Goal: Find specific page/section

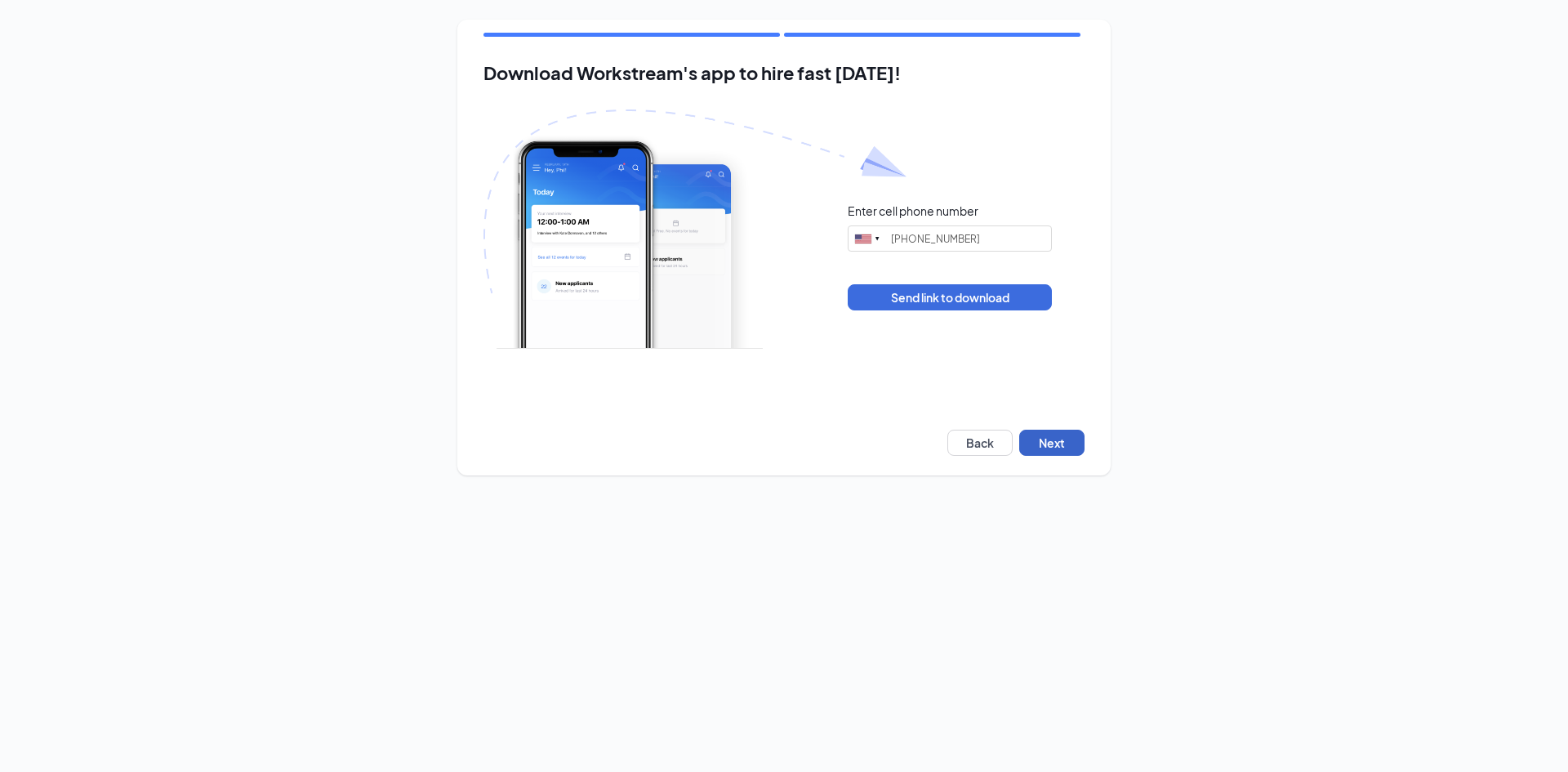
click at [1076, 441] on button "Next" at bounding box center [1052, 442] width 66 height 26
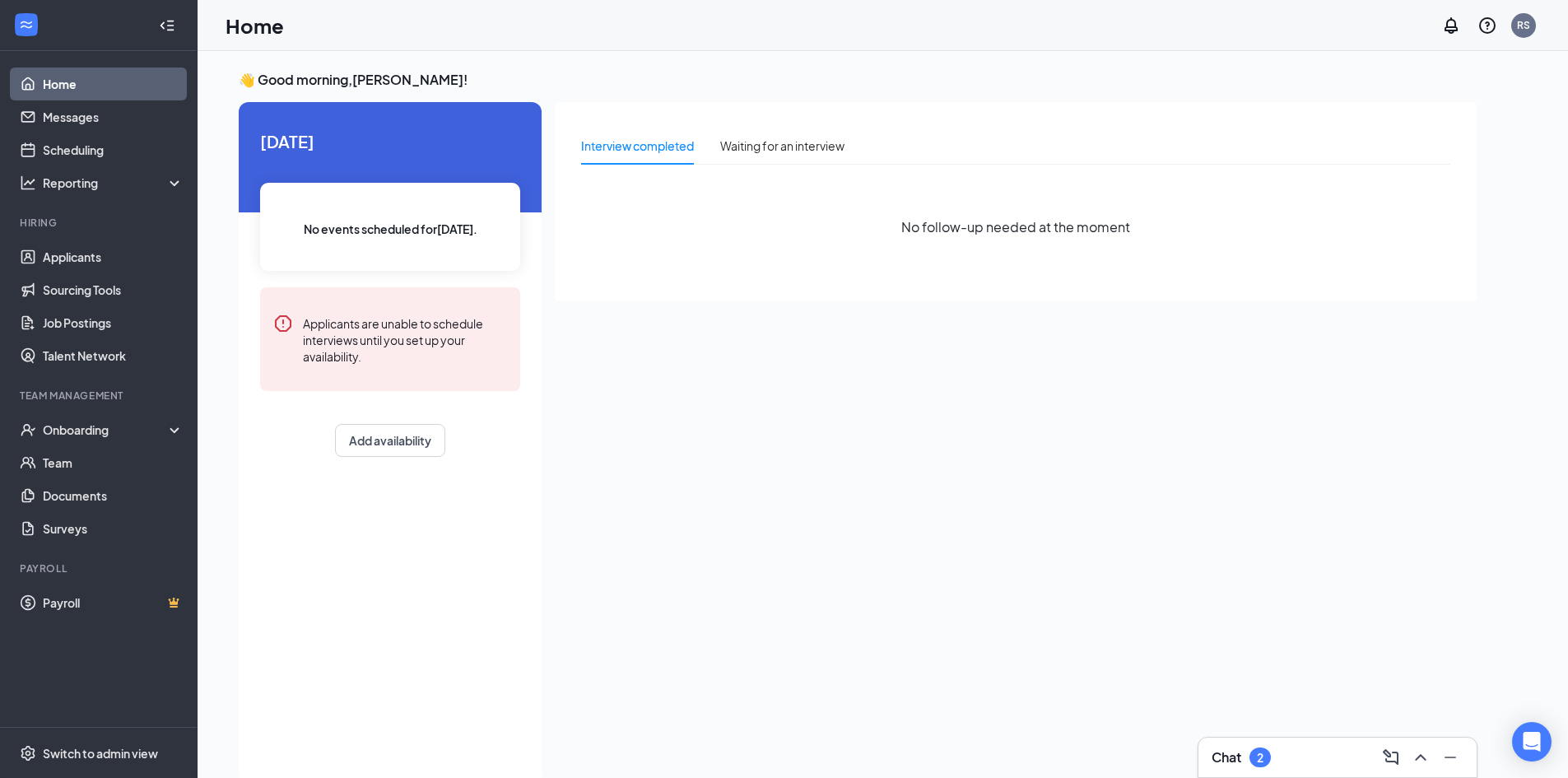
click at [1305, 746] on div "Chat 2" at bounding box center [1338, 757] width 252 height 26
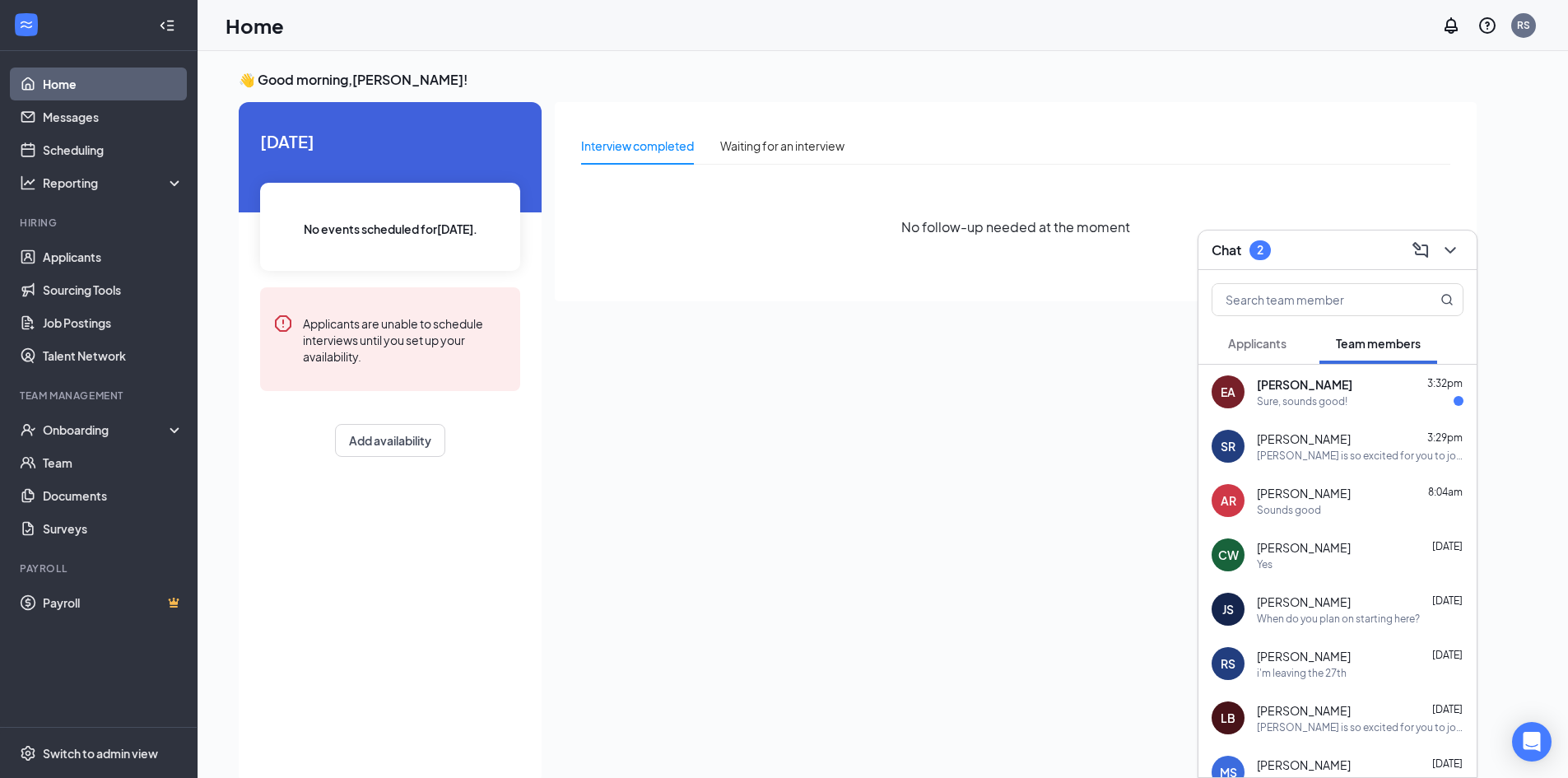
click at [1273, 348] on span "Applicants" at bounding box center [1258, 342] width 59 height 15
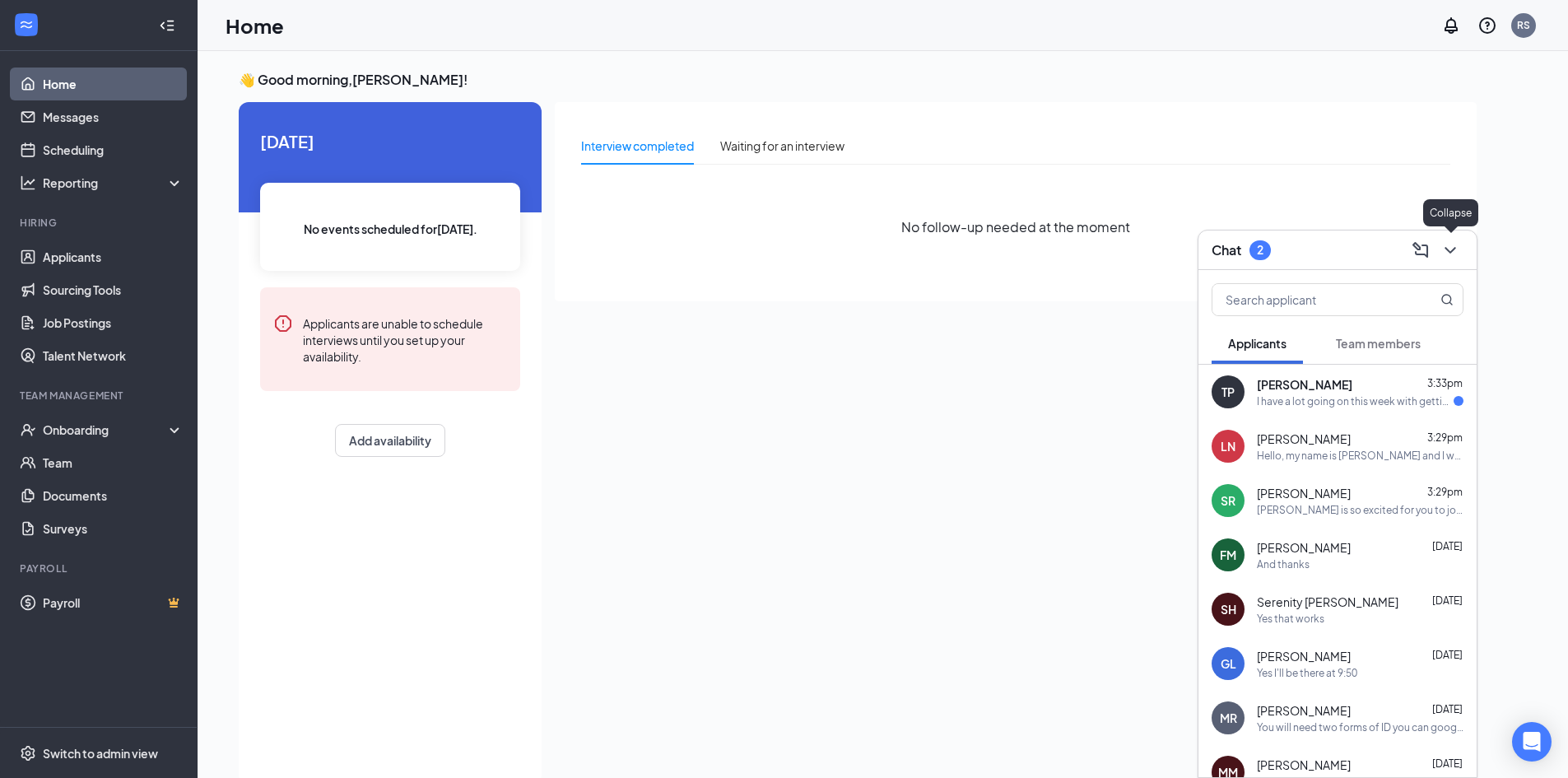
click at [1461, 247] on button at bounding box center [1450, 250] width 26 height 26
